Goal: Transaction & Acquisition: Purchase product/service

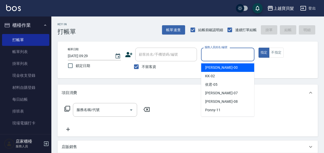
click at [220, 53] on input "服務人員姓名/編號" at bounding box center [227, 54] width 49 height 9
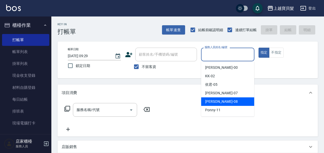
click at [221, 102] on div "[PERSON_NAME] -08" at bounding box center [227, 101] width 53 height 8
type input "[PERSON_NAME]-08"
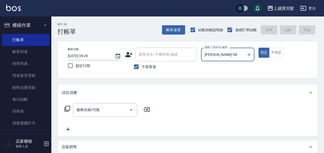
click at [67, 108] on icon at bounding box center [67, 108] width 6 height 6
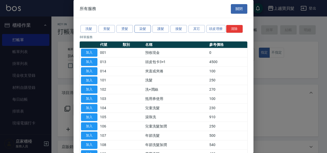
click at [139, 26] on button "染髮" at bounding box center [142, 29] width 16 height 8
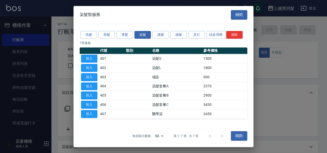
click at [143, 68] on td at bounding box center [138, 67] width 26 height 9
click at [94, 67] on button "加入" at bounding box center [89, 68] width 16 height 8
type input "染髮L(402)"
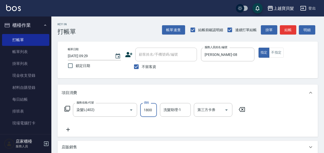
click at [143, 107] on input "1800" at bounding box center [148, 110] width 17 height 14
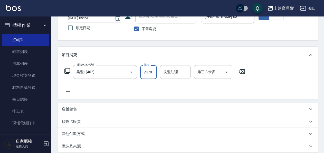
scroll to position [77, 0]
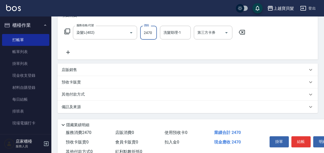
type input "2470"
click at [71, 69] on p "店販銷售" at bounding box center [69, 69] width 15 height 5
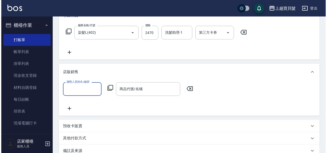
scroll to position [0, 0]
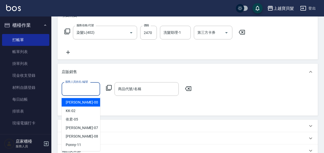
click at [90, 87] on input "服務人員姓名/編號" at bounding box center [81, 88] width 34 height 9
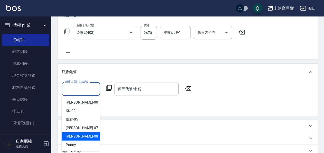
click at [75, 137] on span "[PERSON_NAME] -08" at bounding box center [82, 135] width 32 height 5
type input "[PERSON_NAME]-08"
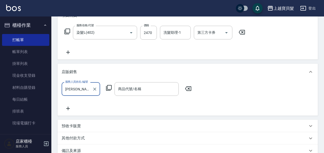
click at [111, 86] on icon at bounding box center [109, 88] width 6 height 6
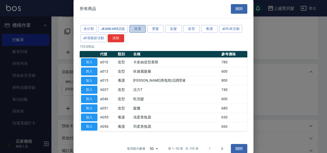
click at [139, 27] on button "清潔" at bounding box center [137, 29] width 16 height 8
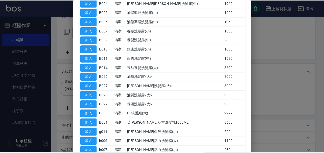
scroll to position [103, 0]
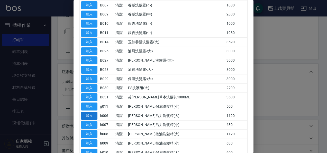
click at [91, 112] on button "加入" at bounding box center [89, 116] width 16 height 8
type input "[PERSON_NAME]活力洗髮精(大)"
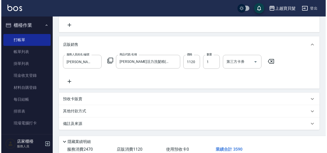
scroll to position [139, 0]
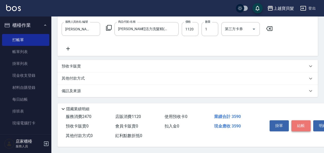
click at [299, 124] on button "結帳" at bounding box center [301, 125] width 19 height 11
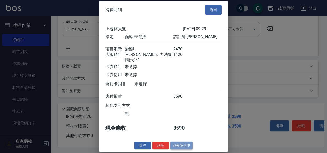
click at [181, 146] on button "結帳並列印" at bounding box center [181, 145] width 22 height 8
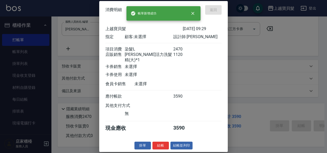
type input "[DATE] 11:56"
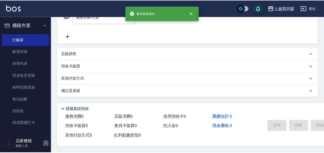
scroll to position [0, 0]
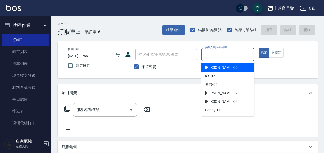
drag, startPoint x: 214, startPoint y: 53, endPoint x: 218, endPoint y: 66, distance: 14.2
click at [216, 59] on div "服務人員姓名/編號" at bounding box center [227, 55] width 53 height 14
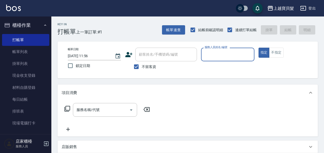
drag, startPoint x: 136, startPoint y: 67, endPoint x: 144, endPoint y: 61, distance: 10.0
click at [138, 64] on input "不留客資" at bounding box center [136, 66] width 11 height 11
checkbox input "false"
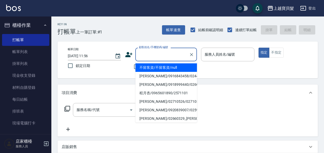
click at [156, 54] on input "顧客姓名/手機號碼/編號" at bounding box center [162, 54] width 49 height 9
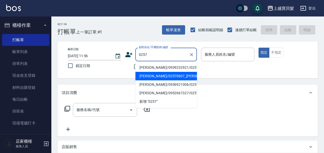
click at [159, 75] on li "[PERSON_NAME]/02570607_[PERSON_NAME]/02570607" at bounding box center [166, 76] width 62 height 8
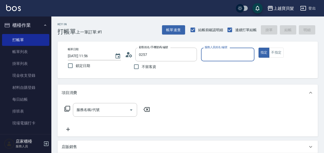
type input "[PERSON_NAME]/02570607_[PERSON_NAME]/02570607"
type input "[PERSON_NAME]-08"
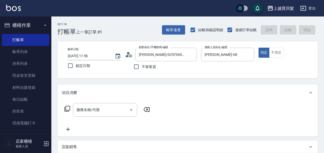
click at [68, 106] on icon at bounding box center [67, 108] width 6 height 6
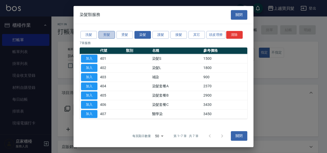
click at [103, 34] on button "剪髮" at bounding box center [106, 35] width 16 height 8
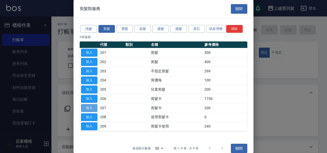
click at [89, 107] on button "加入" at bounding box center [89, 108] width 16 height 8
type input "剪髮卡(207)"
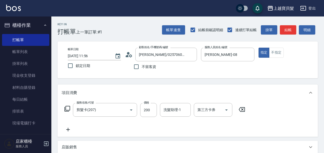
click at [66, 108] on icon at bounding box center [67, 108] width 6 height 6
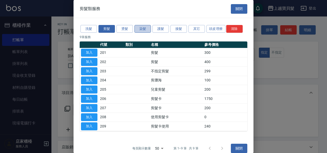
click at [140, 26] on button "染髮" at bounding box center [142, 29] width 16 height 8
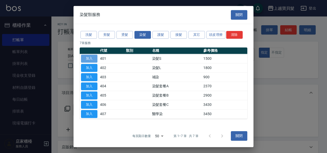
click at [89, 59] on button "加入" at bounding box center [89, 58] width 16 height 8
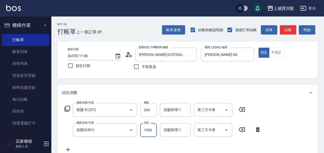
click at [144, 132] on input "1500" at bounding box center [148, 130] width 17 height 14
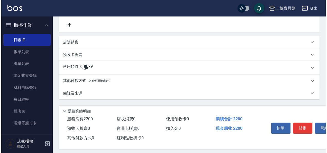
scroll to position [128, 0]
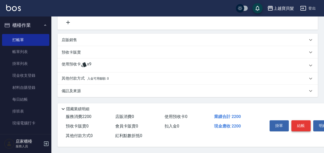
type input "2000"
click at [299, 123] on button "結帳" at bounding box center [301, 125] width 19 height 11
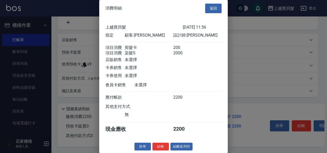
scroll to position [7, 0]
click at [181, 144] on button "結帳並列印" at bounding box center [181, 146] width 22 height 8
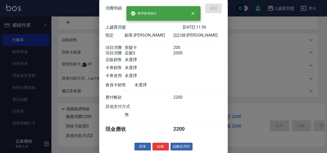
type input "[DATE] 11:57"
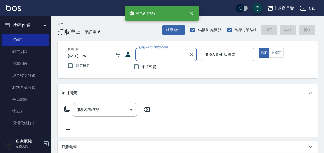
scroll to position [0, 0]
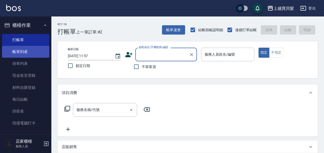
click at [23, 50] on link "帳單列表" at bounding box center [25, 52] width 47 height 12
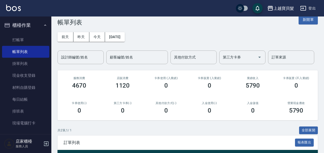
scroll to position [66, 0]
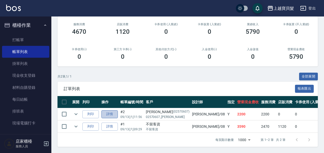
click at [105, 110] on link "詳情" at bounding box center [109, 114] width 16 height 8
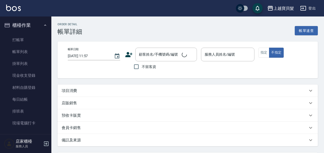
type input "[DATE] 11:56"
type input "[PERSON_NAME]-08"
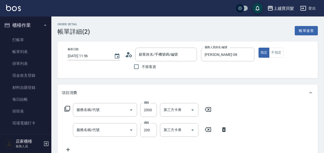
type input "[PERSON_NAME]/02570607_[PERSON_NAME]/02570607"
type input "染髮S(401)"
type input "剪髮卡(207)"
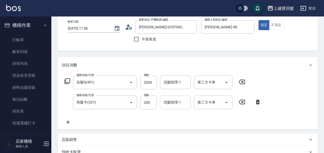
scroll to position [51, 0]
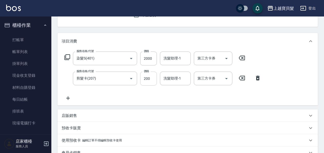
click at [153, 78] on input "200" at bounding box center [148, 78] width 17 height 14
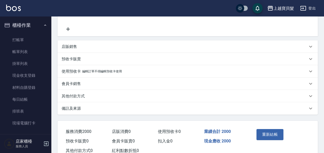
scroll to position [137, 0]
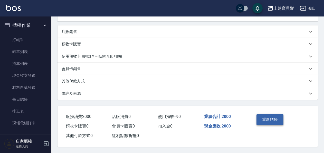
type input "0"
click at [274, 117] on button "重新結帳" at bounding box center [270, 119] width 27 height 11
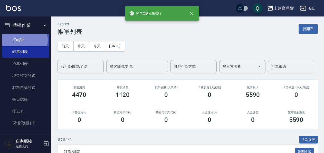
click at [17, 40] on link "打帳單" at bounding box center [25, 40] width 47 height 12
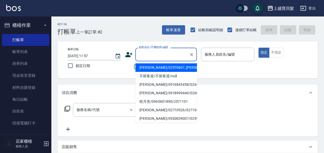
click at [164, 54] on input "顧客姓名/手機號碼/編號" at bounding box center [162, 54] width 49 height 9
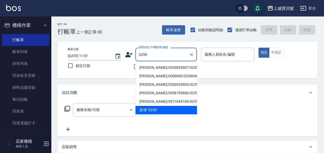
click at [154, 68] on li "[PERSON_NAME]/0920839007/02591005" at bounding box center [166, 67] width 62 height 8
type input "[PERSON_NAME]/0920839007/02591005"
type input "[PERSON_NAME]-08"
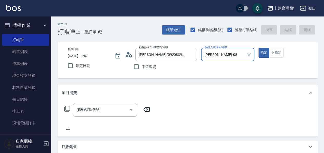
scroll to position [103, 0]
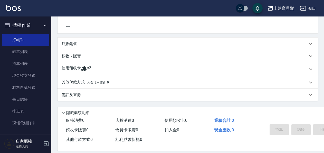
click at [85, 66] on icon at bounding box center [83, 68] width 5 height 5
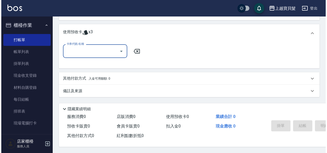
scroll to position [147, 0]
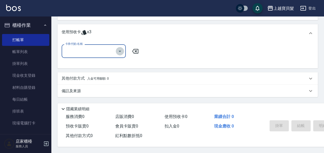
click at [120, 48] on icon "Open" at bounding box center [120, 51] width 6 height 6
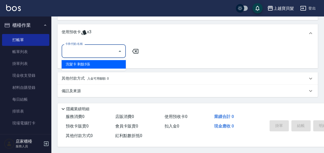
click at [116, 63] on div "洗髮卡 剩餘3張" at bounding box center [94, 64] width 64 height 8
type input "洗髮卡"
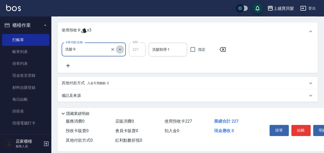
click at [121, 51] on icon "Open" at bounding box center [120, 49] width 6 height 6
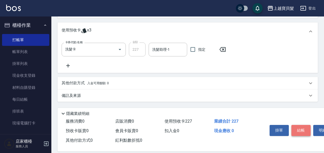
click at [303, 126] on button "結帳" at bounding box center [301, 130] width 19 height 11
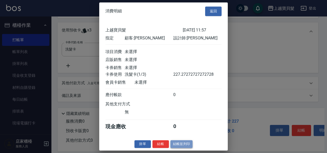
click at [183, 146] on button "結帳並列印" at bounding box center [181, 144] width 22 height 8
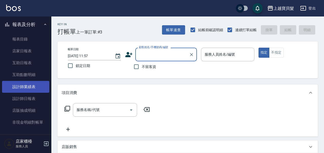
scroll to position [128, 0]
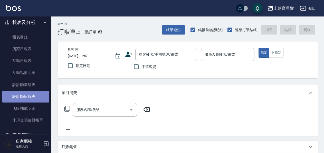
click at [30, 95] on link "設計師日報表" at bounding box center [25, 96] width 47 height 12
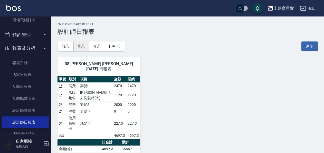
click at [81, 44] on button "昨天" at bounding box center [81, 46] width 16 height 10
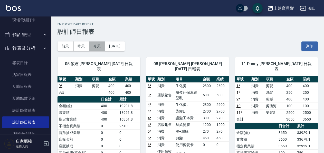
click at [96, 47] on button "今天" at bounding box center [97, 46] width 16 height 10
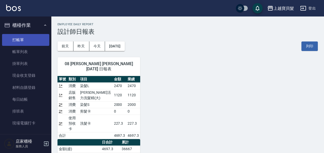
click at [20, 36] on link "打帳單" at bounding box center [25, 40] width 47 height 12
